Goal: Task Accomplishment & Management: Use online tool/utility

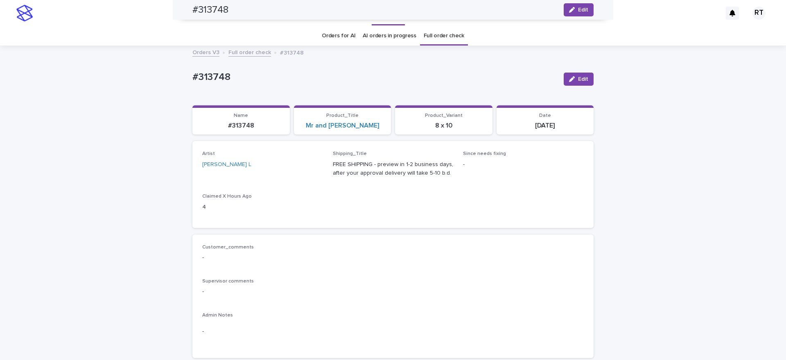
scroll to position [306, 0]
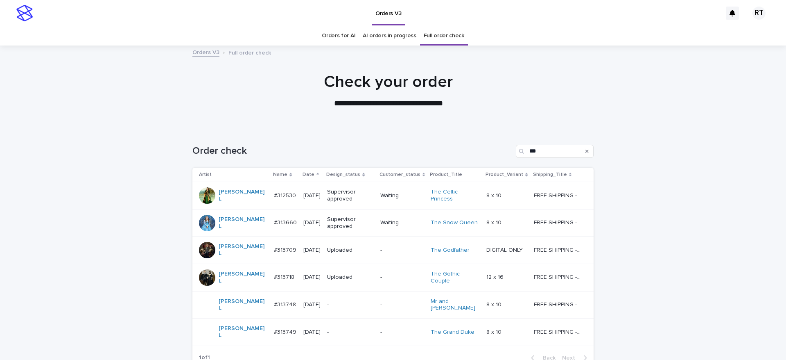
click at [327, 328] on p "-" at bounding box center [350, 331] width 47 height 7
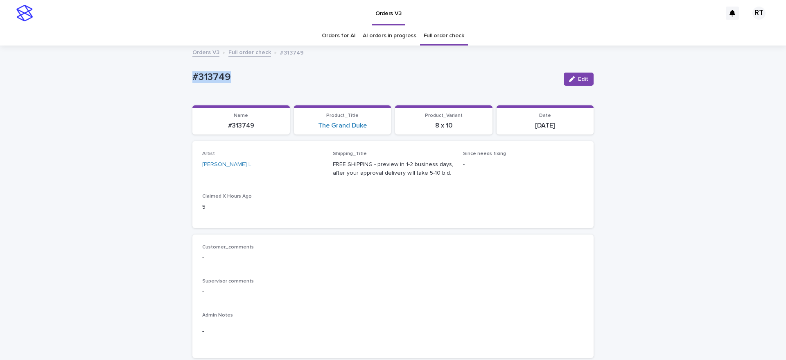
drag, startPoint x: 201, startPoint y: 68, endPoint x: 308, endPoint y: 65, distance: 107.7
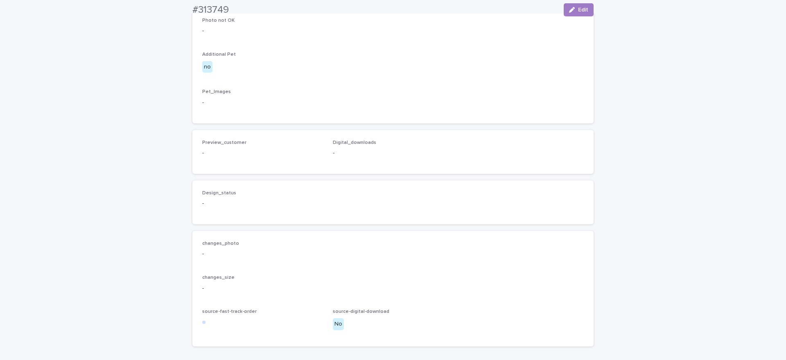
scroll to position [498, 0]
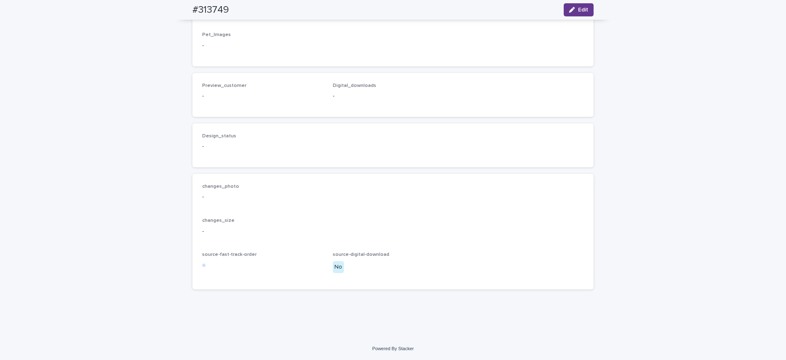
click at [572, 8] on div "button" at bounding box center [573, 10] width 9 height 6
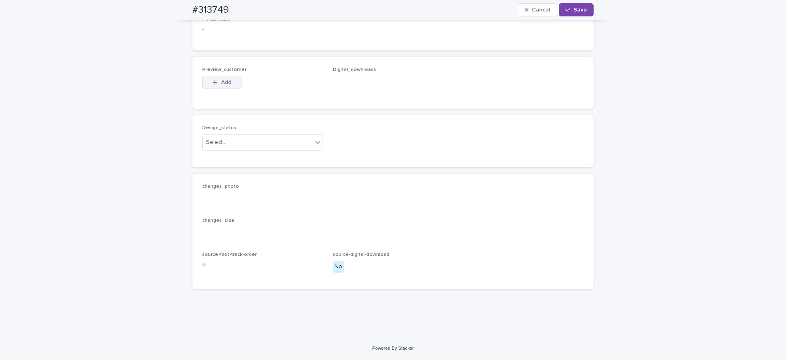
drag, startPoint x: 221, startPoint y: 106, endPoint x: 223, endPoint y: 111, distance: 5.3
click at [221, 85] on span "Add" at bounding box center [226, 82] width 10 height 6
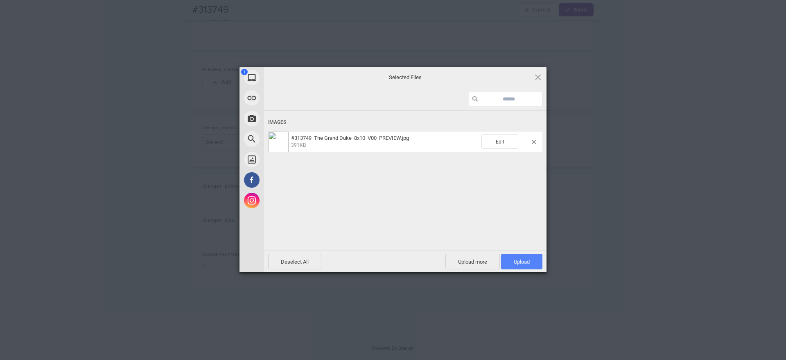
click at [529, 262] on span "Upload 1" at bounding box center [522, 261] width 16 height 6
drag, startPoint x: 434, startPoint y: 190, endPoint x: 432, endPoint y: 194, distance: 4.6
click at [435, 190] on div "Uploading #313749_The Grand Duke_8x10_V00_PREVIEW.jpg 0.00B / 391KB" at bounding box center [405, 193] width 283 height 164
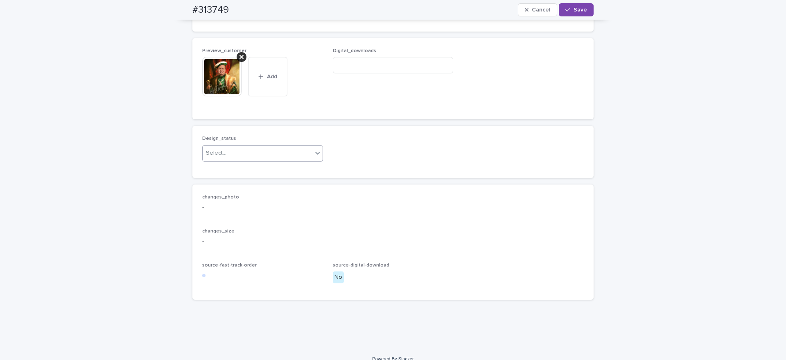
click at [235, 160] on div "Select..." at bounding box center [258, 153] width 110 height 14
click at [233, 210] on div "Uploaded" at bounding box center [258, 211] width 120 height 14
click at [580, 11] on span "Save" at bounding box center [581, 10] width 14 height 6
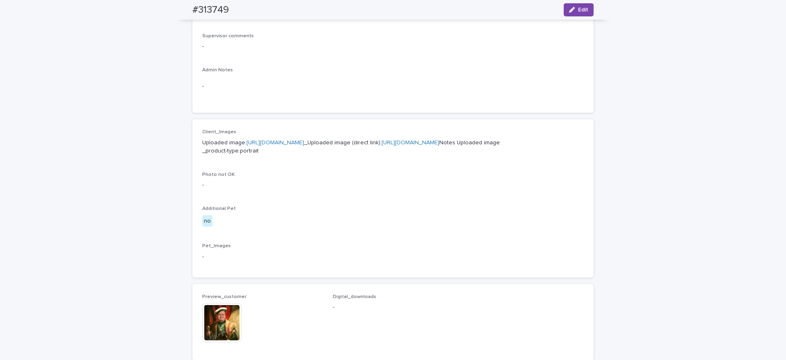
scroll to position [234, 0]
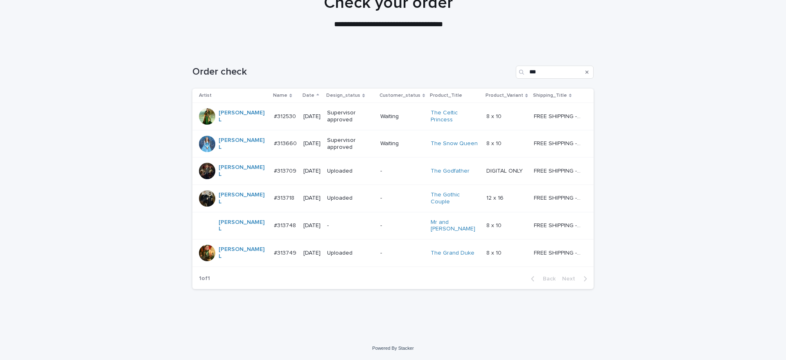
scroll to position [26, 0]
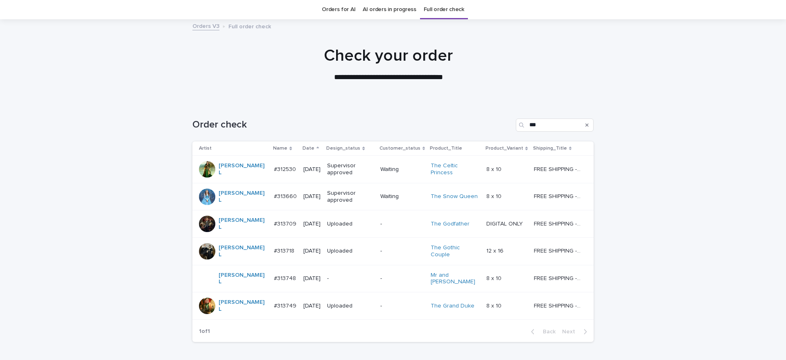
drag, startPoint x: 436, startPoint y: 7, endPoint x: 462, endPoint y: 36, distance: 38.9
click at [436, 7] on link "Full order check" at bounding box center [444, 9] width 41 height 19
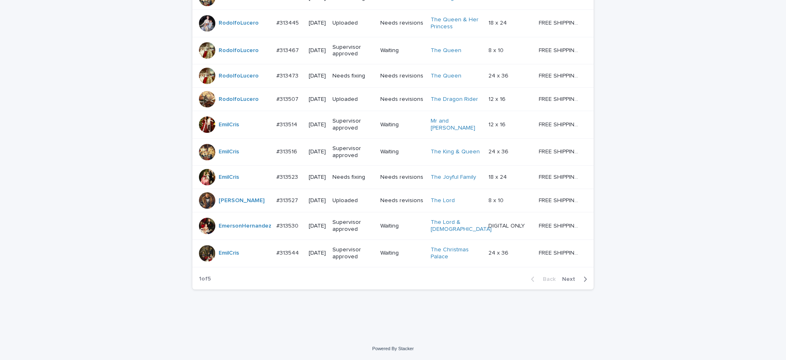
scroll to position [733, 0]
click at [566, 278] on span "Next" at bounding box center [571, 279] width 18 height 6
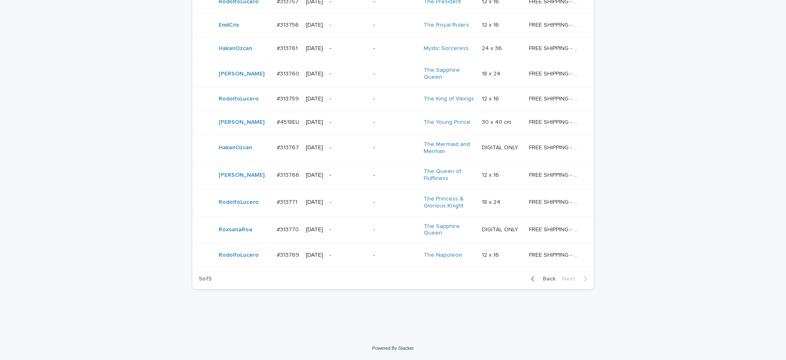
scroll to position [266, 0]
click at [545, 281] on span "Back" at bounding box center [547, 279] width 18 height 6
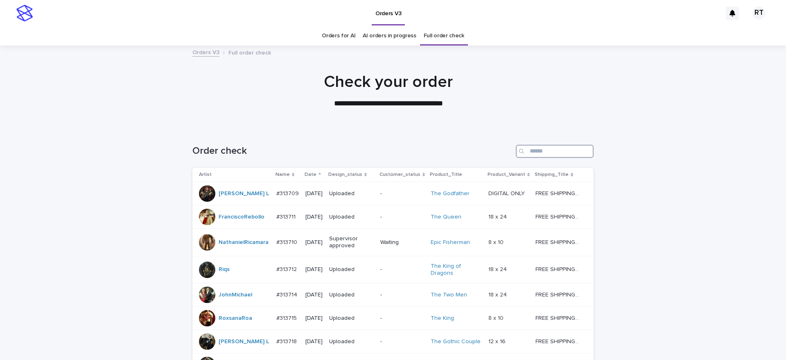
click at [537, 149] on input "Search" at bounding box center [555, 151] width 78 height 13
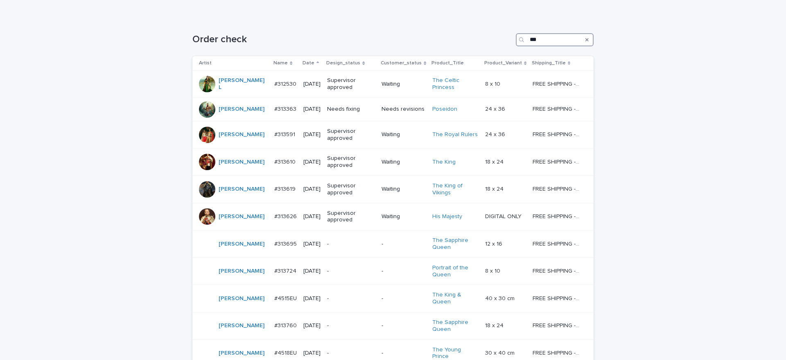
scroll to position [106, 0]
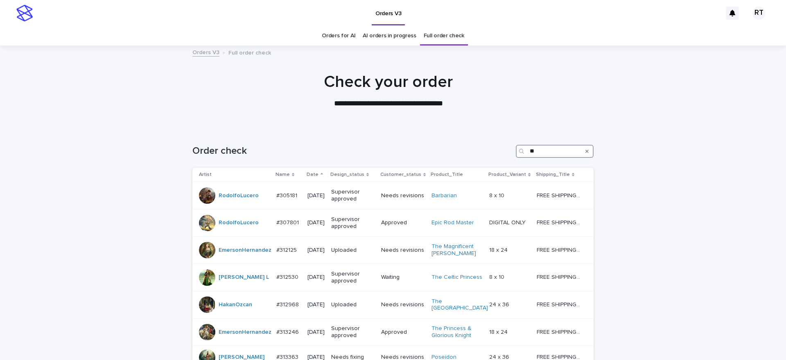
drag, startPoint x: 541, startPoint y: 153, endPoint x: 477, endPoint y: 158, distance: 64.0
click at [476, 161] on div "Order check **" at bounding box center [392, 147] width 401 height 39
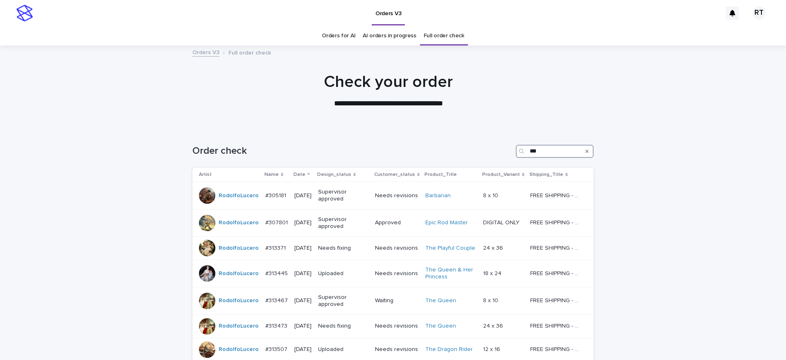
type input "****"
